Goal: Transaction & Acquisition: Purchase product/service

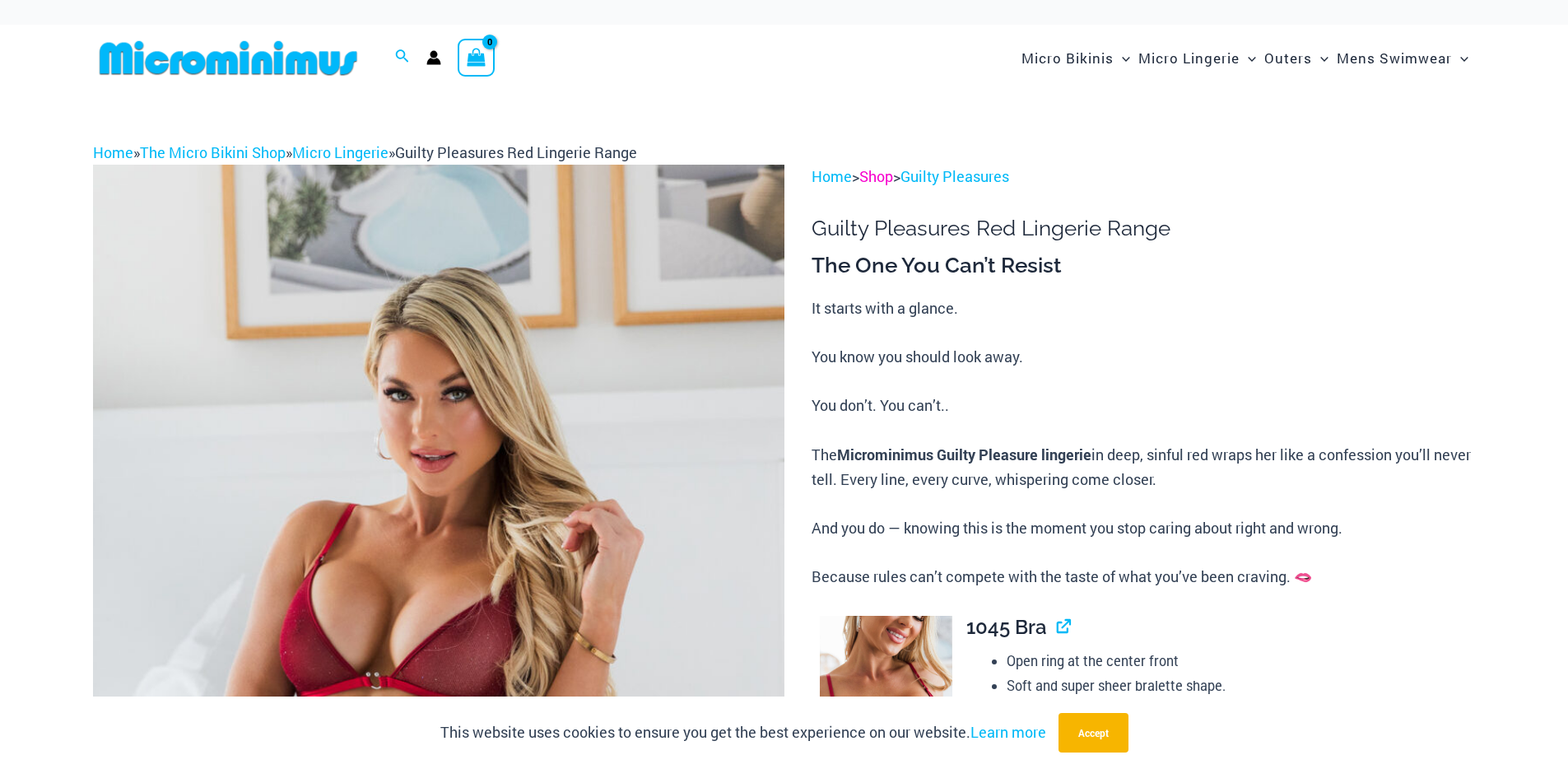
click at [874, 177] on link "Shop" at bounding box center [877, 176] width 34 height 19
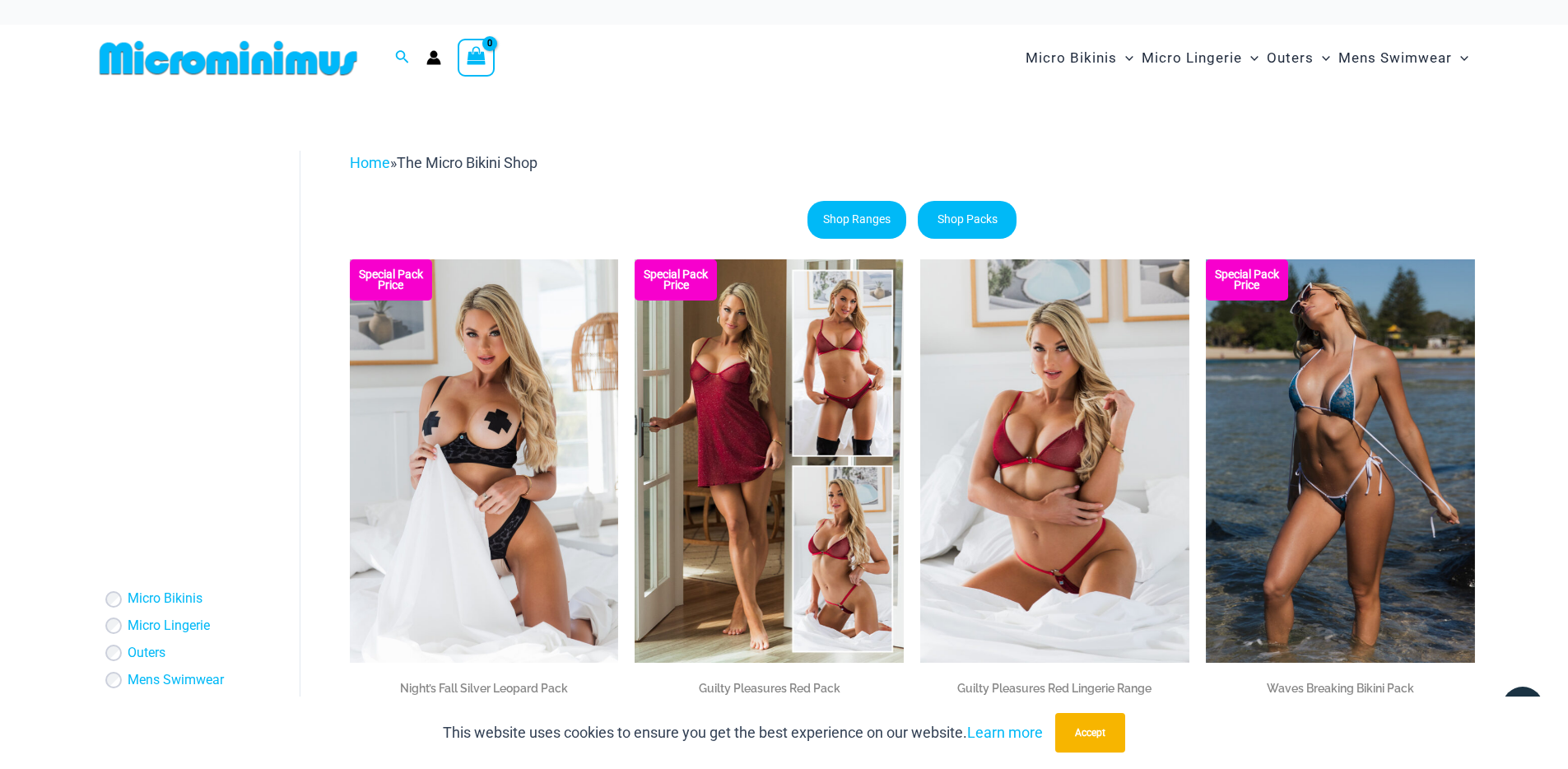
click at [341, 56] on img at bounding box center [228, 58] width 271 height 37
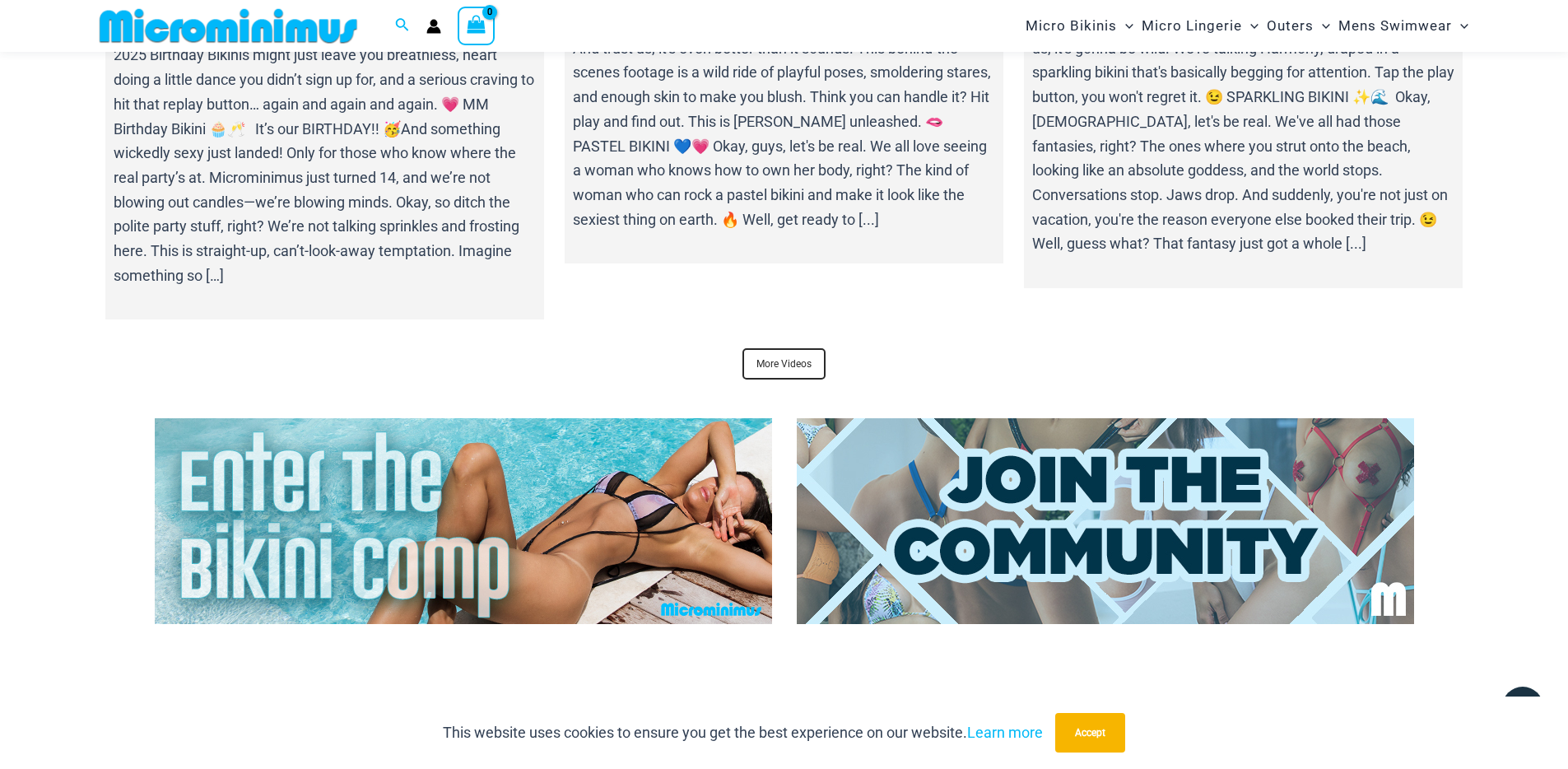
scroll to position [6973, 0]
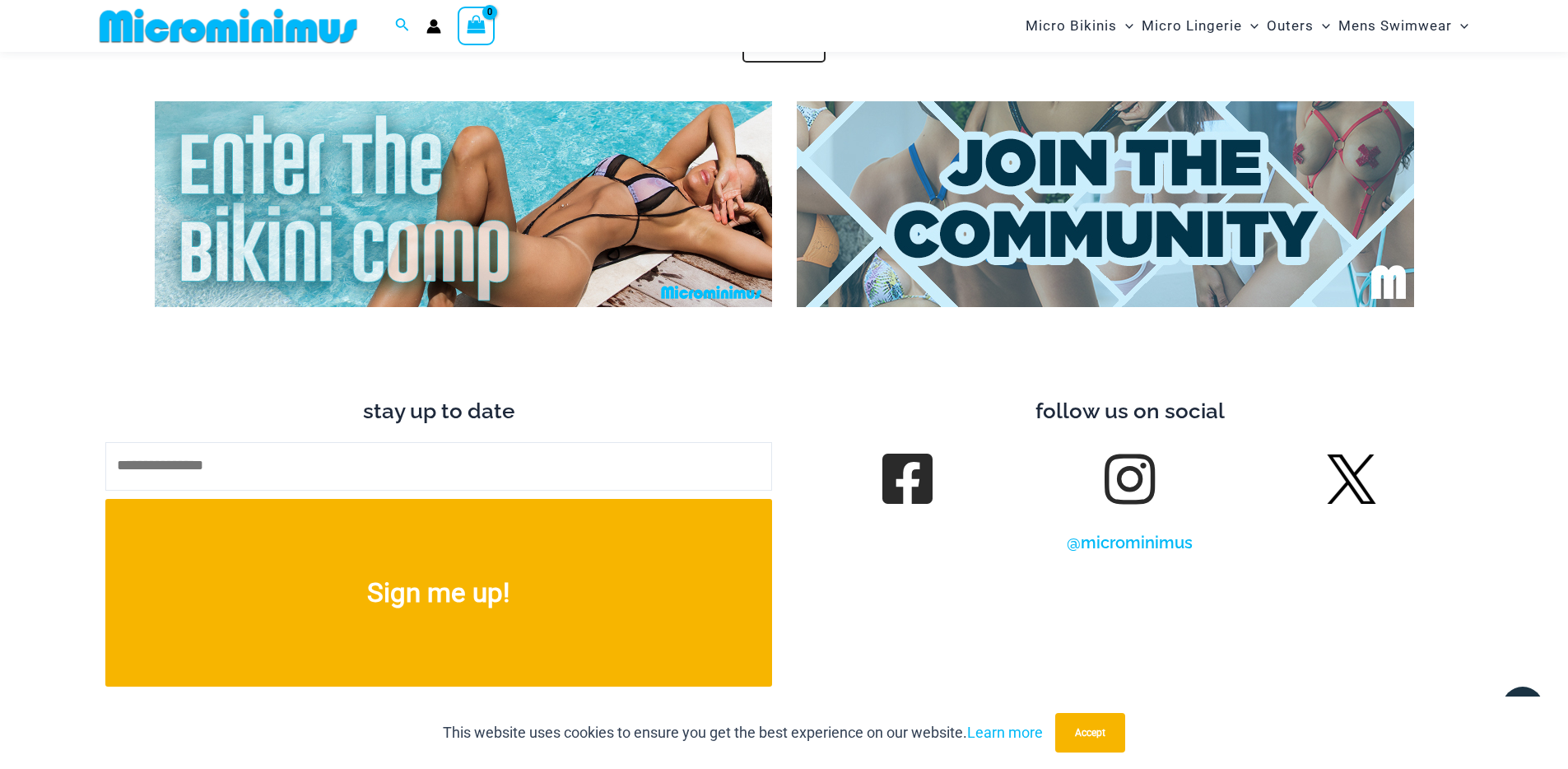
click at [974, 179] on img at bounding box center [1105, 204] width 617 height 206
